Goal: Transaction & Acquisition: Purchase product/service

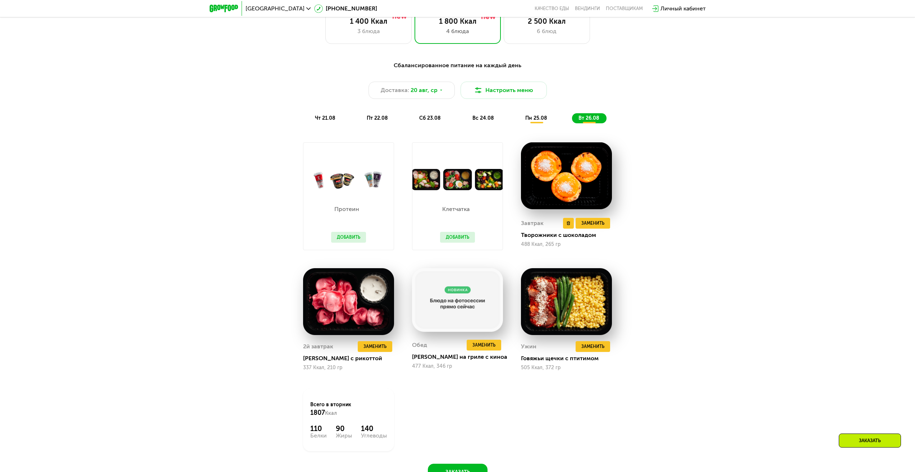
scroll to position [528, 0]
click at [542, 122] on span "пн 25.08" at bounding box center [536, 118] width 22 height 6
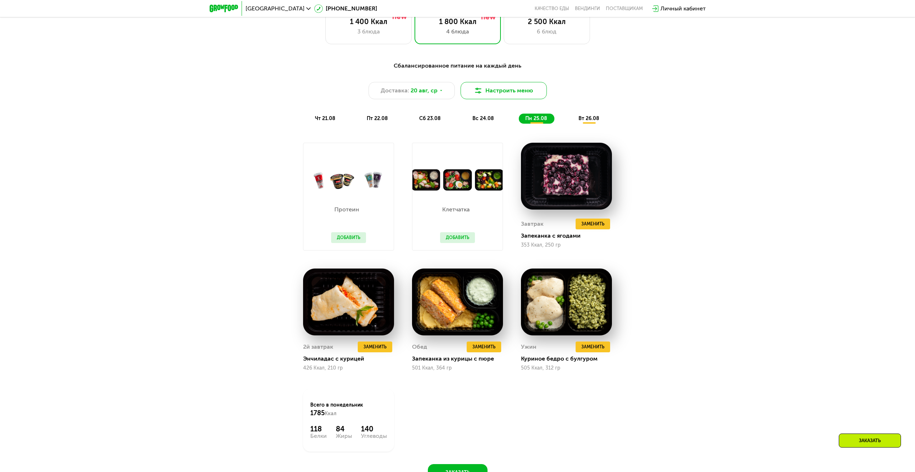
click at [510, 89] on button "Настроить меню" at bounding box center [504, 90] width 86 height 17
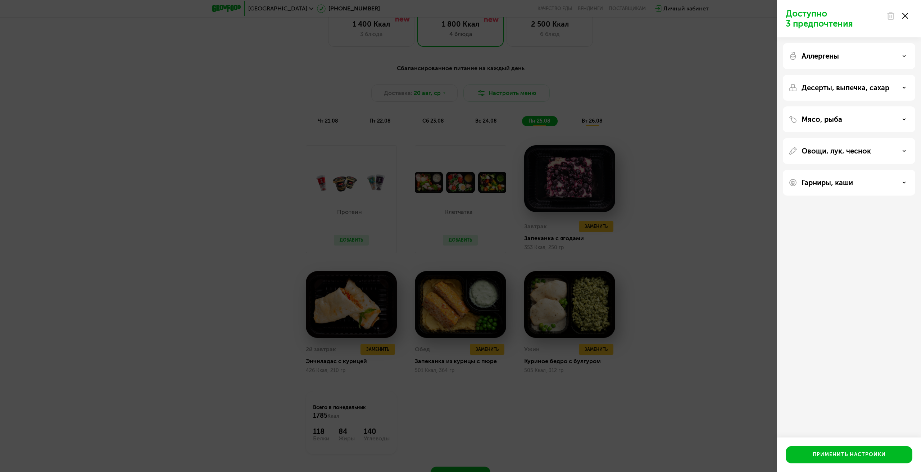
click at [867, 170] on div "Овощи, лук, чеснок" at bounding box center [849, 183] width 132 height 26
click at [868, 150] on p "Овощи, лук, чеснок" at bounding box center [835, 151] width 69 height 9
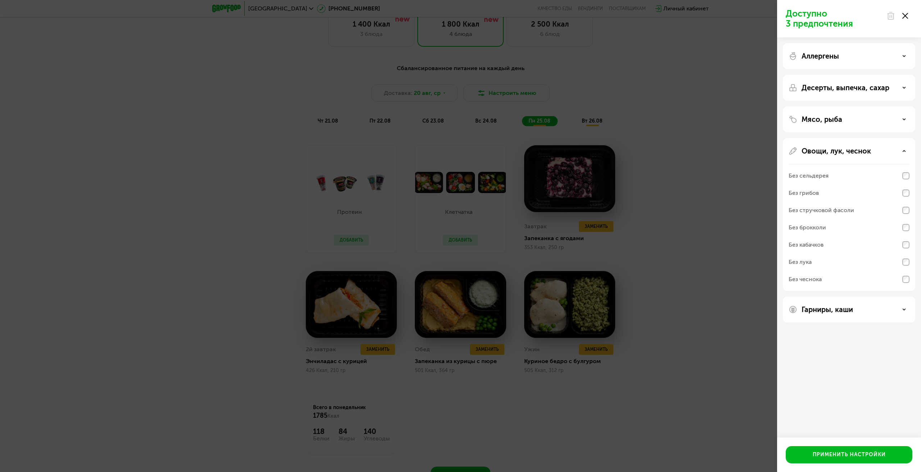
click at [816, 246] on div "Без кабачков" at bounding box center [805, 245] width 35 height 9
click at [813, 191] on div "Без грибов" at bounding box center [803, 193] width 30 height 9
click at [828, 456] on div "Применить настройки" at bounding box center [848, 454] width 73 height 7
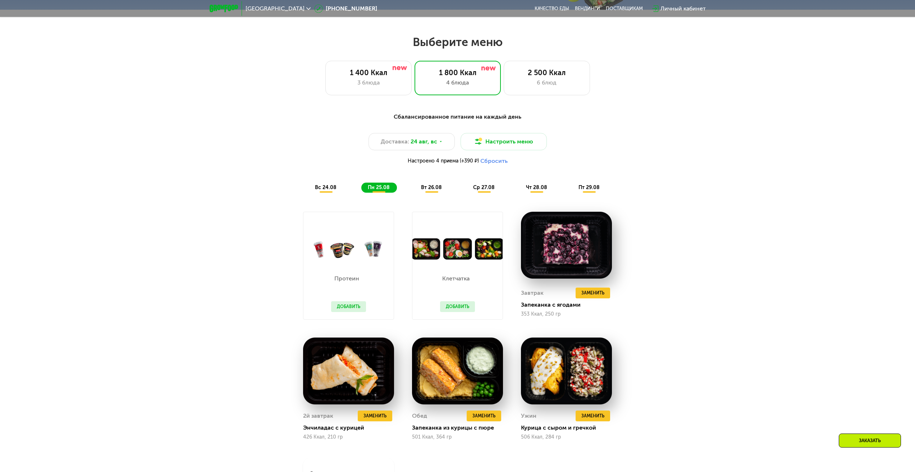
scroll to position [479, 0]
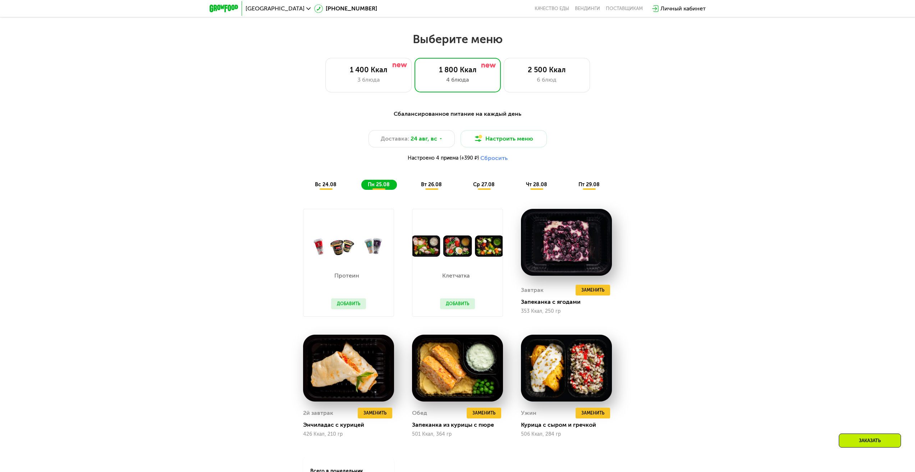
click at [329, 188] on span "вс 24.08" at bounding box center [326, 185] width 22 height 6
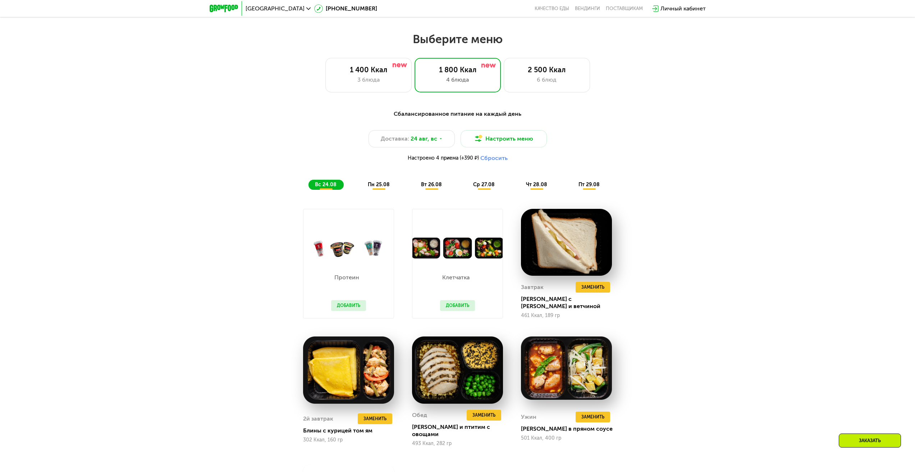
click at [375, 188] on span "пн 25.08" at bounding box center [379, 185] width 22 height 6
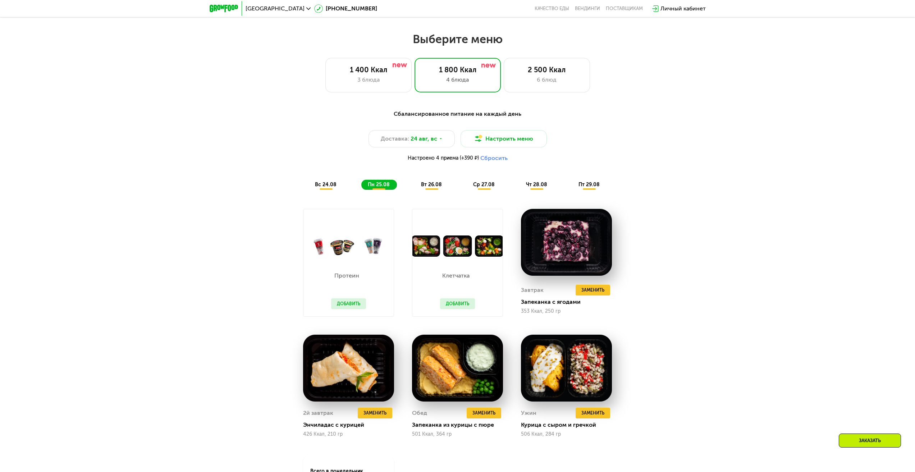
click at [436, 193] on div "Сбалансированное питание на каждый день Доставка: [DATE] Настроить меню Настрое…" at bounding box center [458, 149] width 434 height 89
click at [467, 190] on div "вт 26.08" at bounding box center [484, 185] width 35 height 10
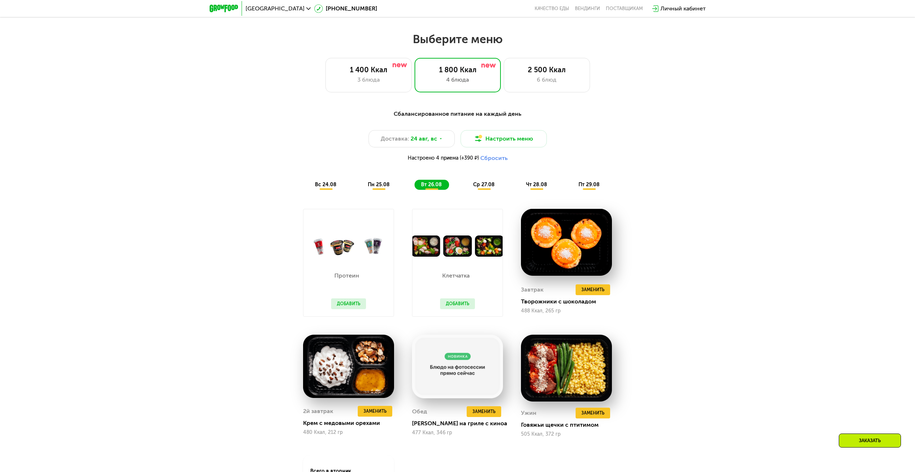
click at [415, 185] on div "пн 25.08" at bounding box center [432, 185] width 35 height 10
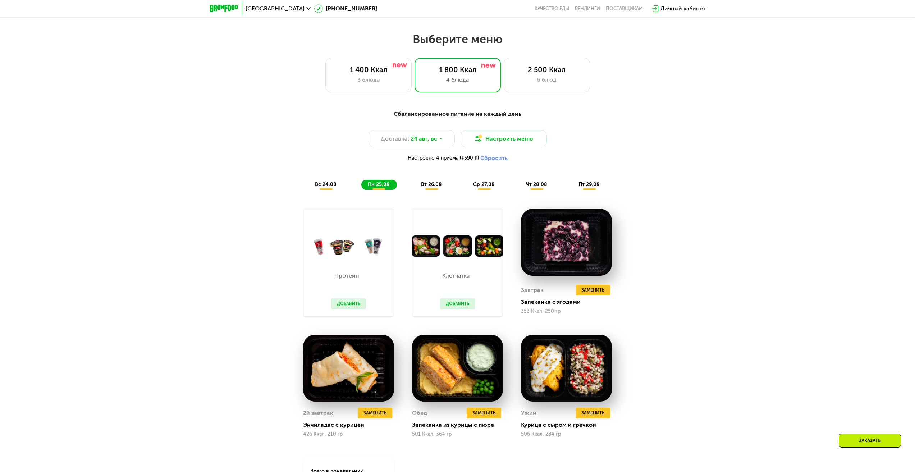
click at [330, 188] on span "вс 24.08" at bounding box center [326, 185] width 22 height 6
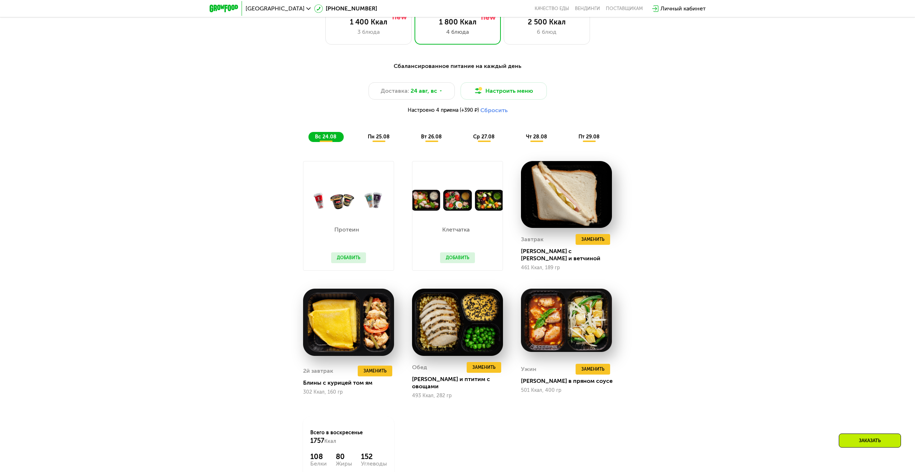
scroll to position [528, 0]
click at [442, 95] on div "Доставка: [DATE]" at bounding box center [412, 90] width 86 height 17
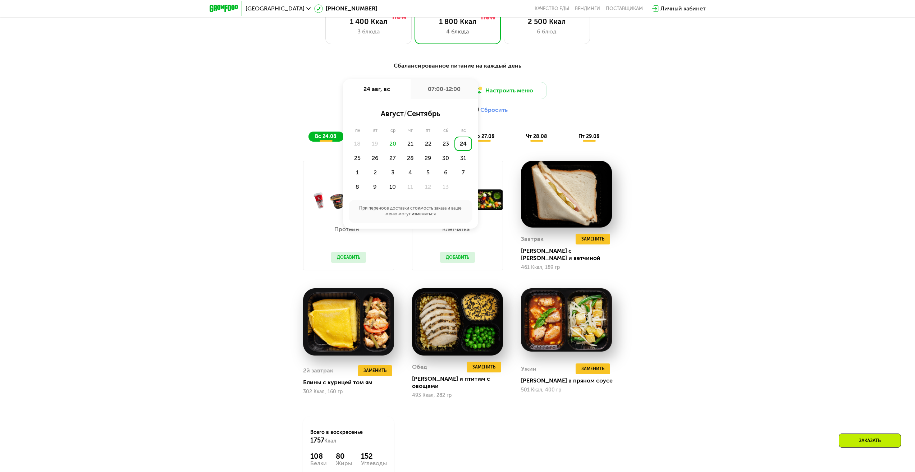
click at [746, 161] on div "Сбалансированное питание на каждый день Доставка: [DATE] авг, вс 07:00-12:00 ав…" at bounding box center [457, 288] width 915 height 475
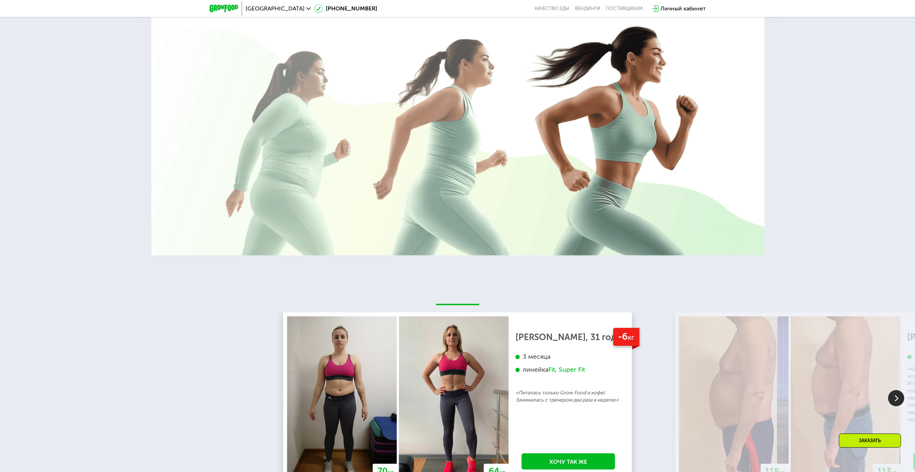
scroll to position [1678, 0]
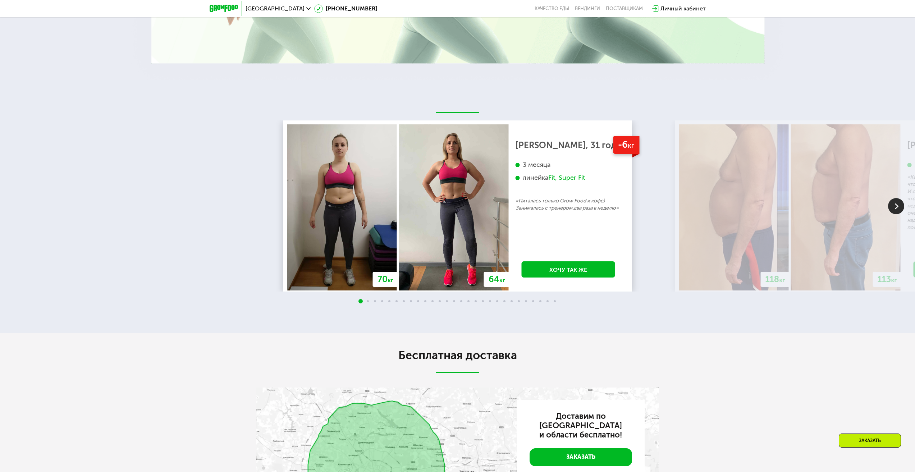
click at [902, 198] on img at bounding box center [896, 206] width 16 height 16
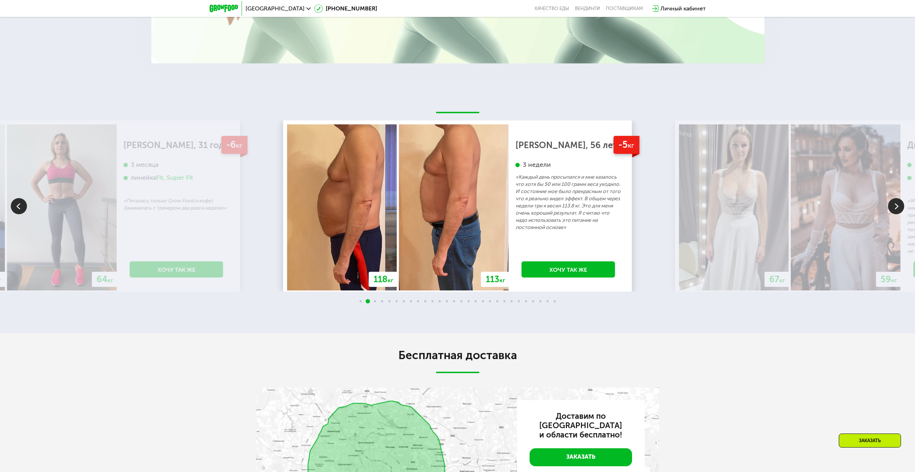
click at [900, 202] on img at bounding box center [896, 206] width 16 height 16
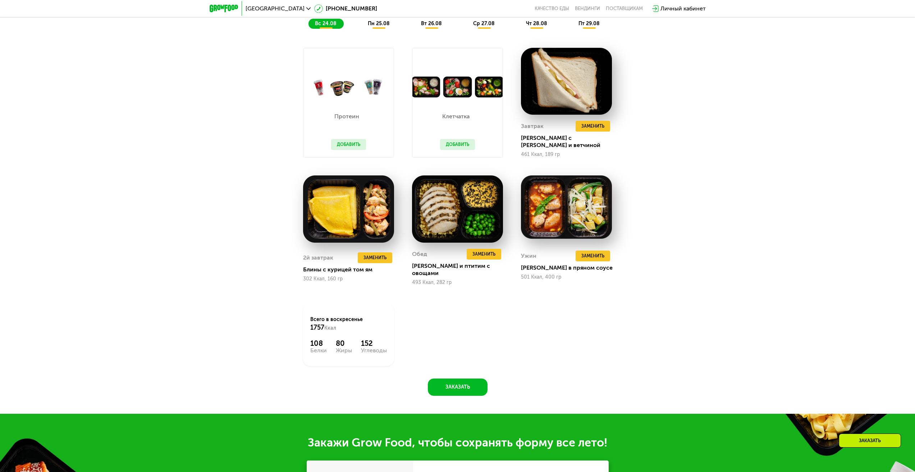
scroll to position [959, 0]
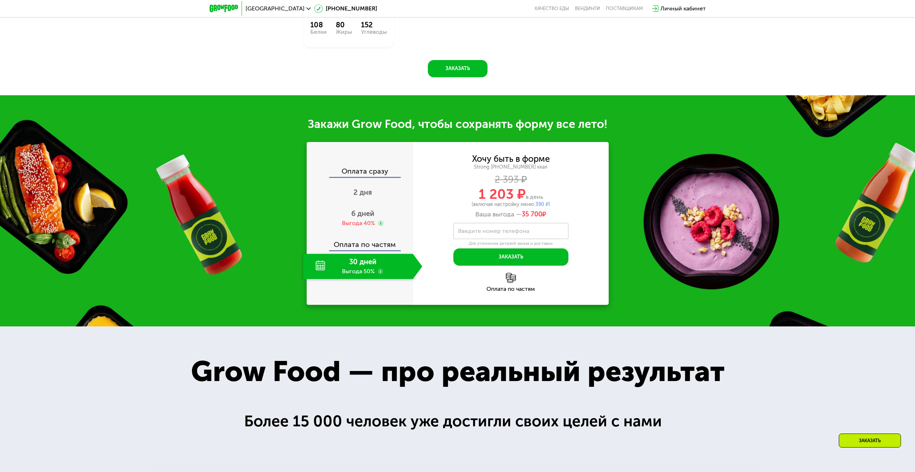
click at [379, 269] on use at bounding box center [381, 272] width 6 height 6
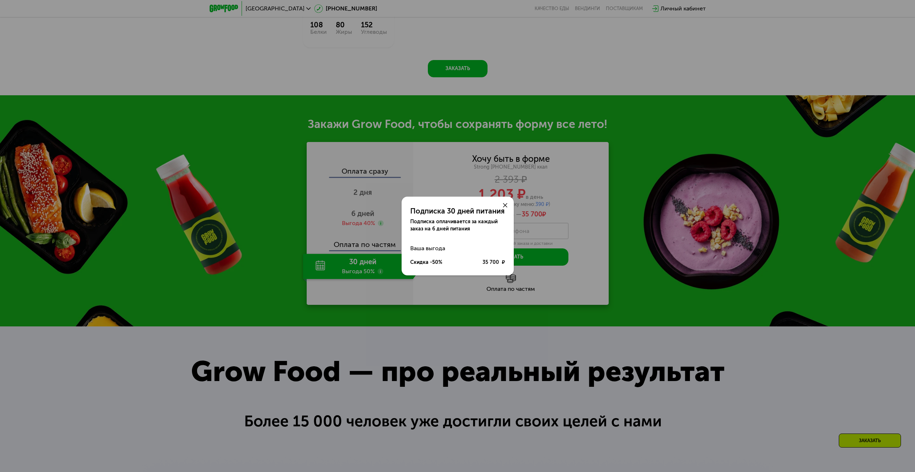
click at [504, 203] on icon at bounding box center [505, 205] width 4 height 4
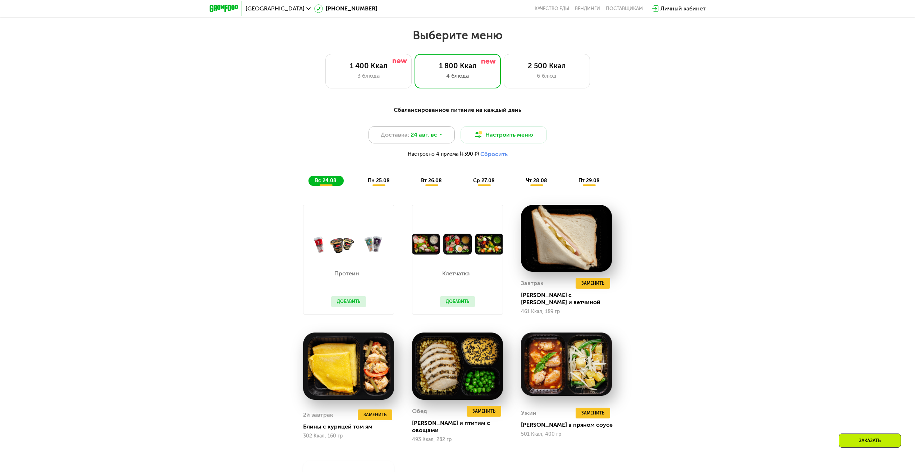
scroll to position [479, 0]
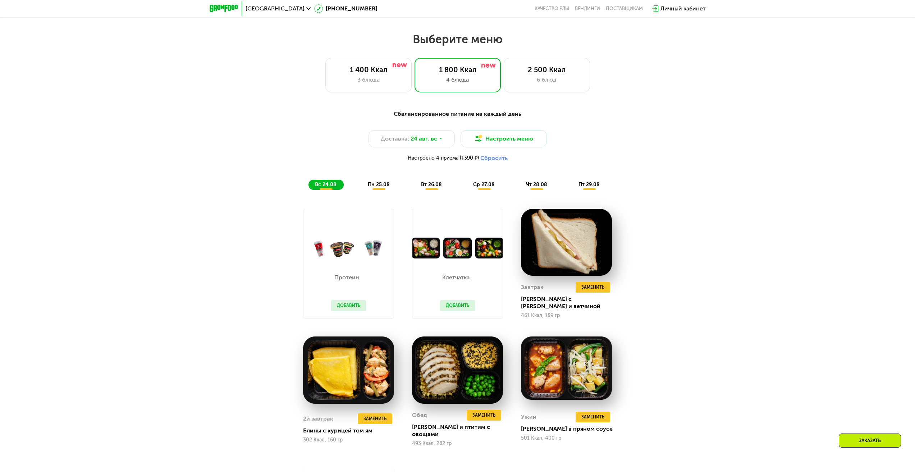
click at [374, 186] on span "пн 25.08" at bounding box center [379, 185] width 22 height 6
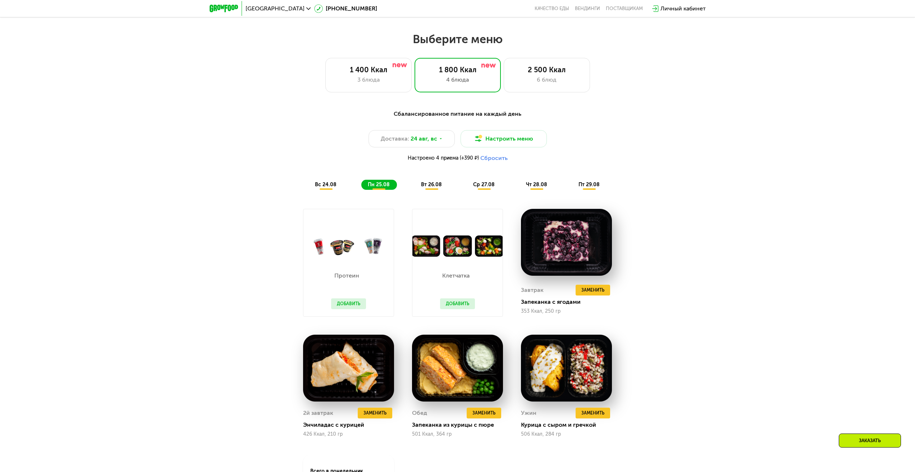
click at [332, 187] on span "вс 24.08" at bounding box center [326, 185] width 22 height 6
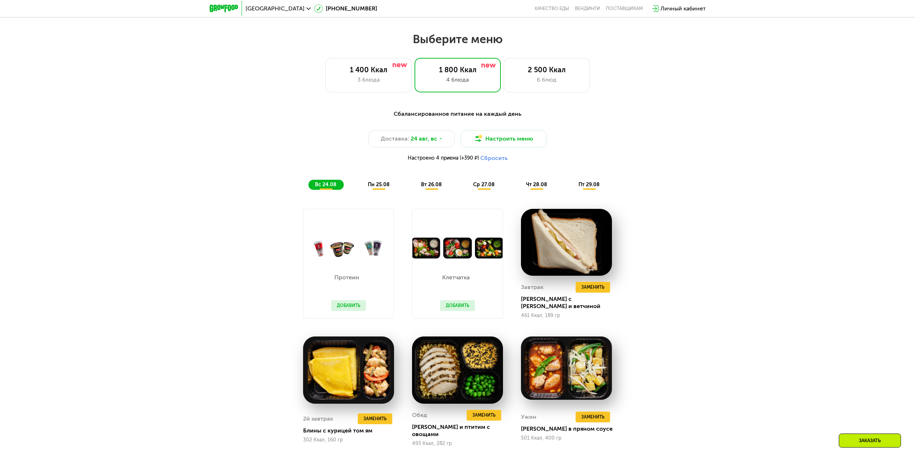
click at [589, 187] on span "пт 29.08" at bounding box center [589, 185] width 21 height 6
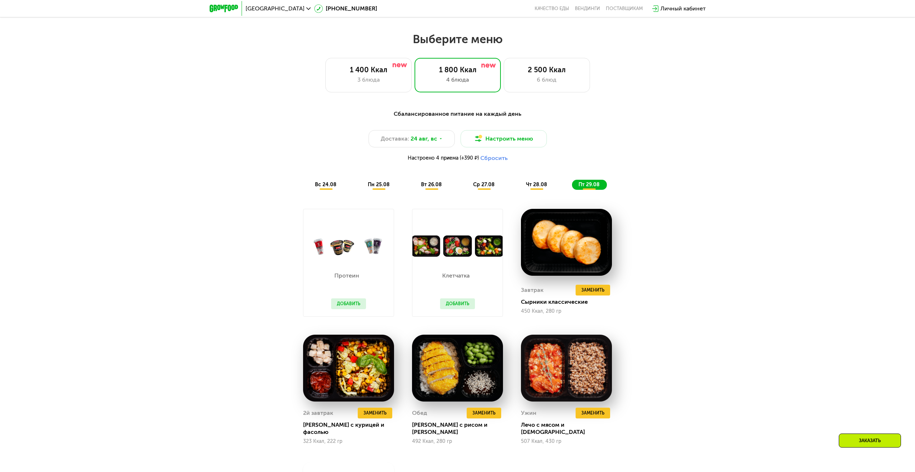
click at [541, 187] on span "чт 28.08" at bounding box center [536, 185] width 21 height 6
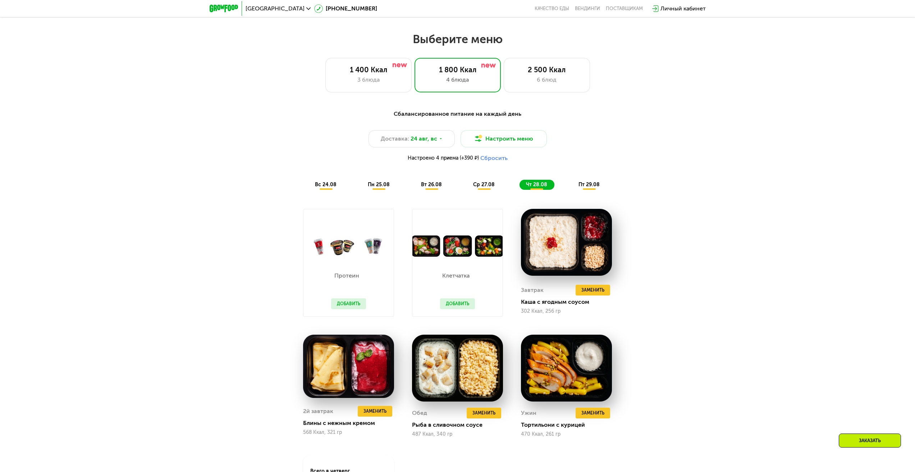
click at [492, 187] on span "ср 27.08" at bounding box center [484, 185] width 22 height 6
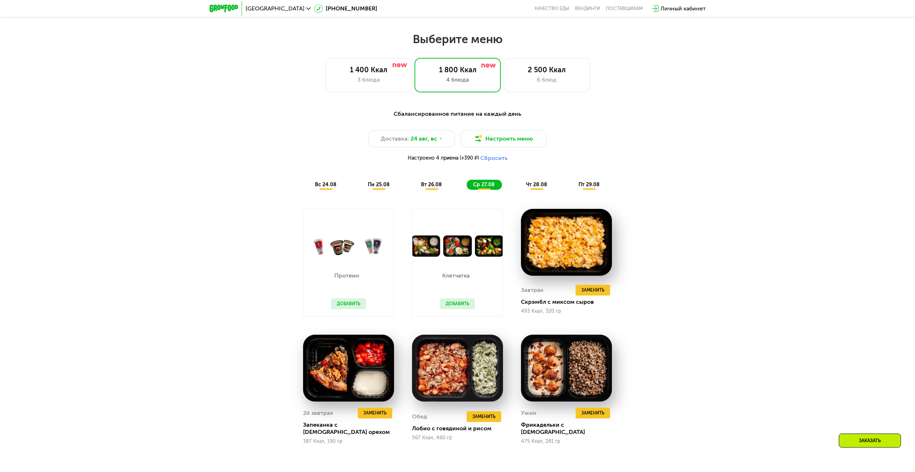
click at [432, 184] on span "вт 26.08" at bounding box center [431, 185] width 21 height 6
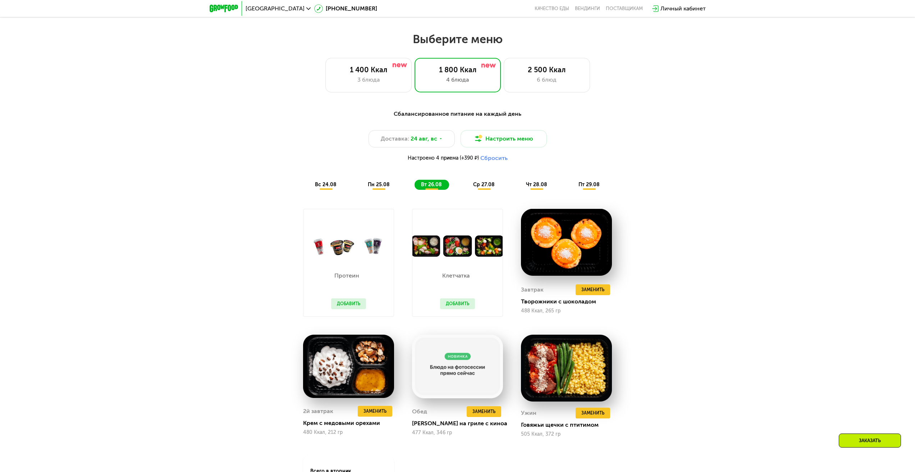
click at [520, 183] on div "ср 27.08" at bounding box center [537, 185] width 35 height 10
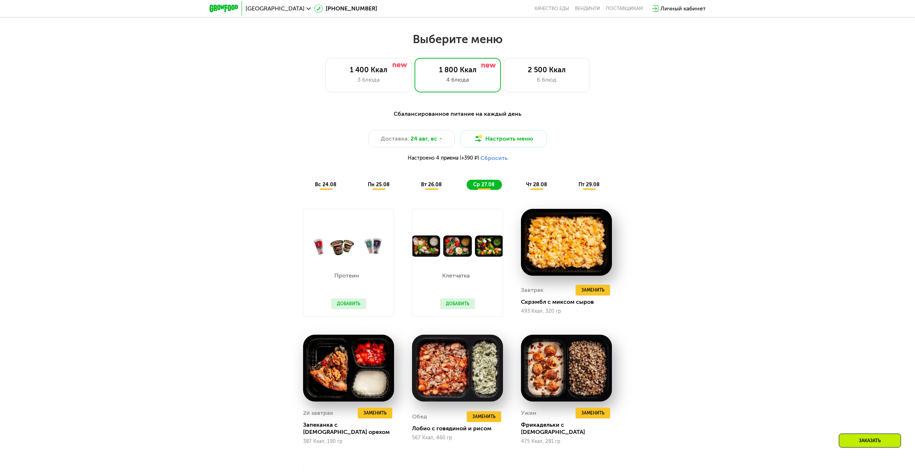
click at [438, 184] on span "вт 26.08" at bounding box center [431, 185] width 21 height 6
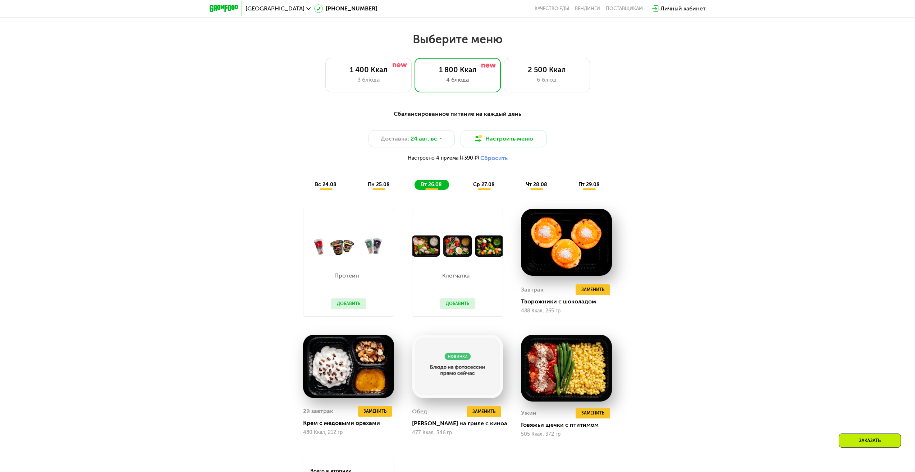
click at [415, 183] on div "пн 25.08" at bounding box center [432, 185] width 35 height 10
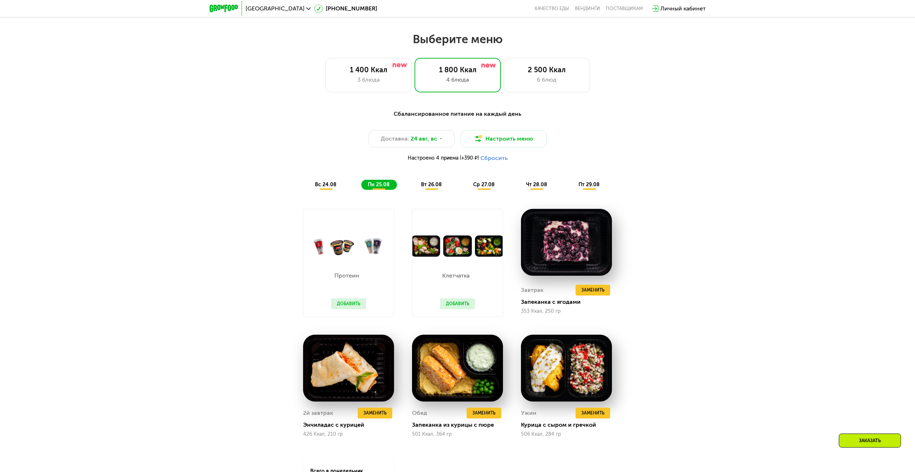
click at [328, 185] on span "вс 24.08" at bounding box center [326, 185] width 22 height 6
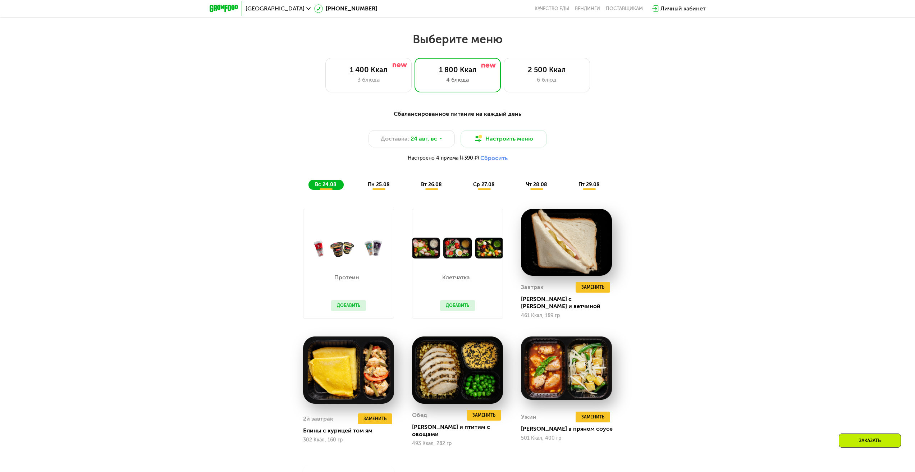
click at [474, 188] on span "ср 27.08" at bounding box center [484, 185] width 22 height 6
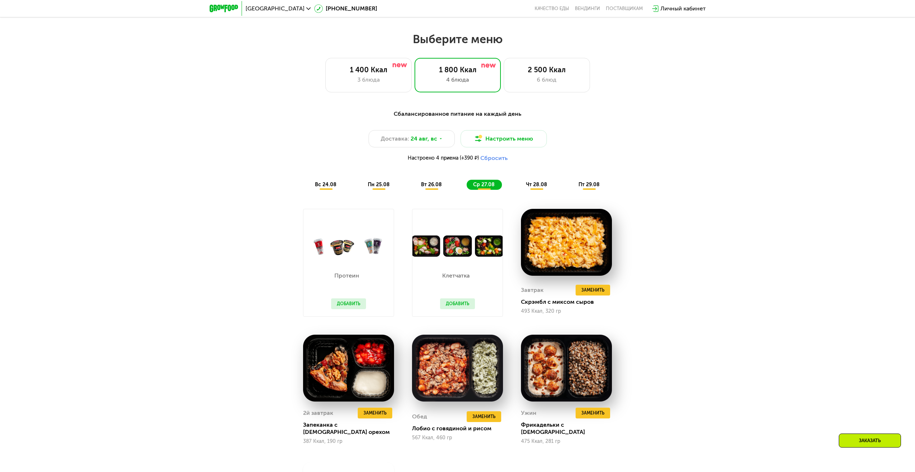
click at [540, 186] on span "чт 28.08" at bounding box center [536, 185] width 21 height 6
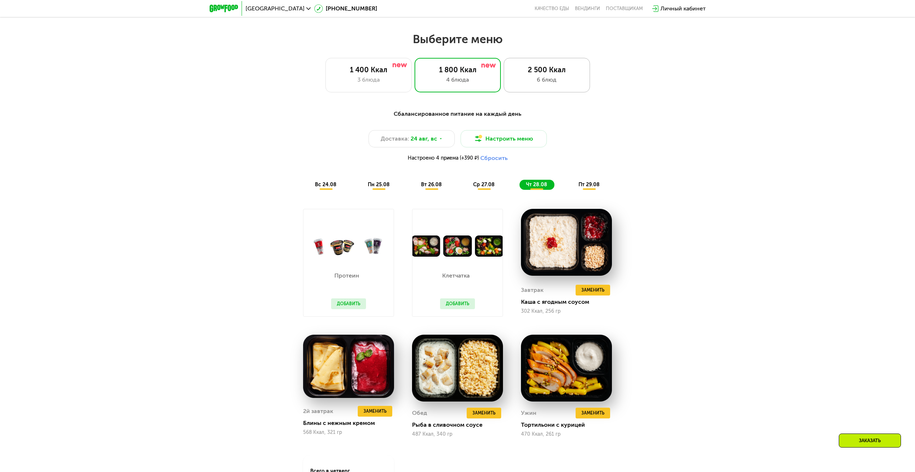
click at [527, 87] on div "2 500 Ккал 6 блюд" at bounding box center [547, 75] width 86 height 35
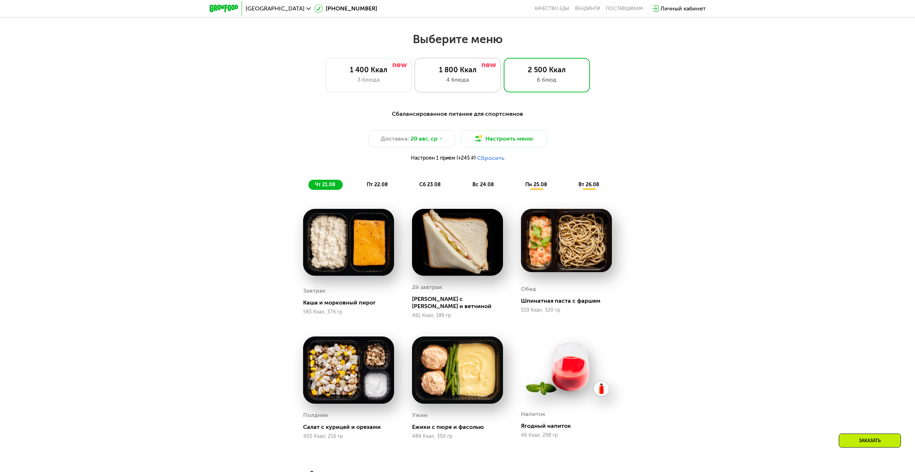
click at [482, 82] on div "4 блюда" at bounding box center [457, 80] width 71 height 9
